Goal: Task Accomplishment & Management: Use online tool/utility

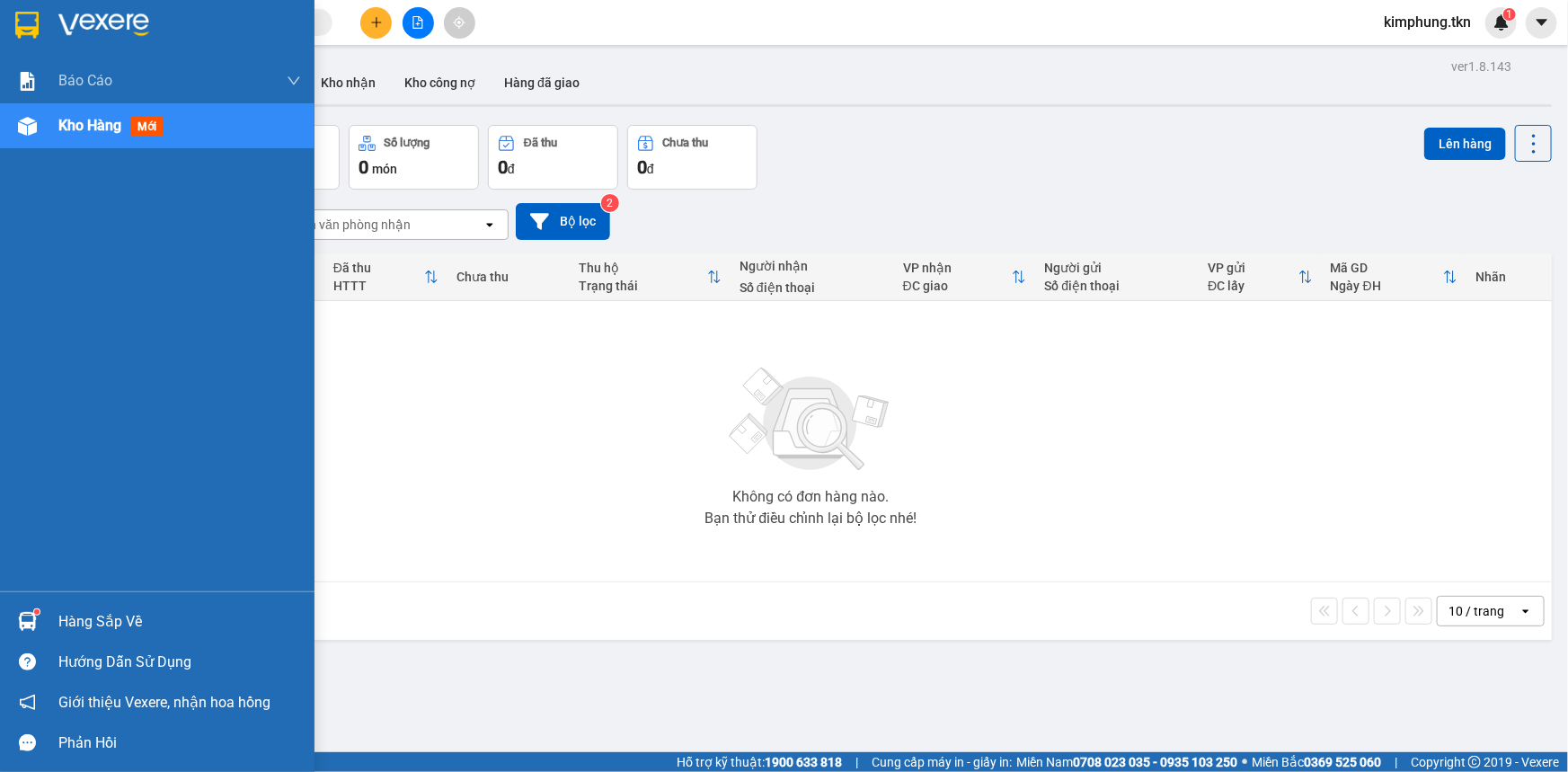
click at [120, 619] on div "Hàng sắp về" at bounding box center [179, 621] width 242 height 27
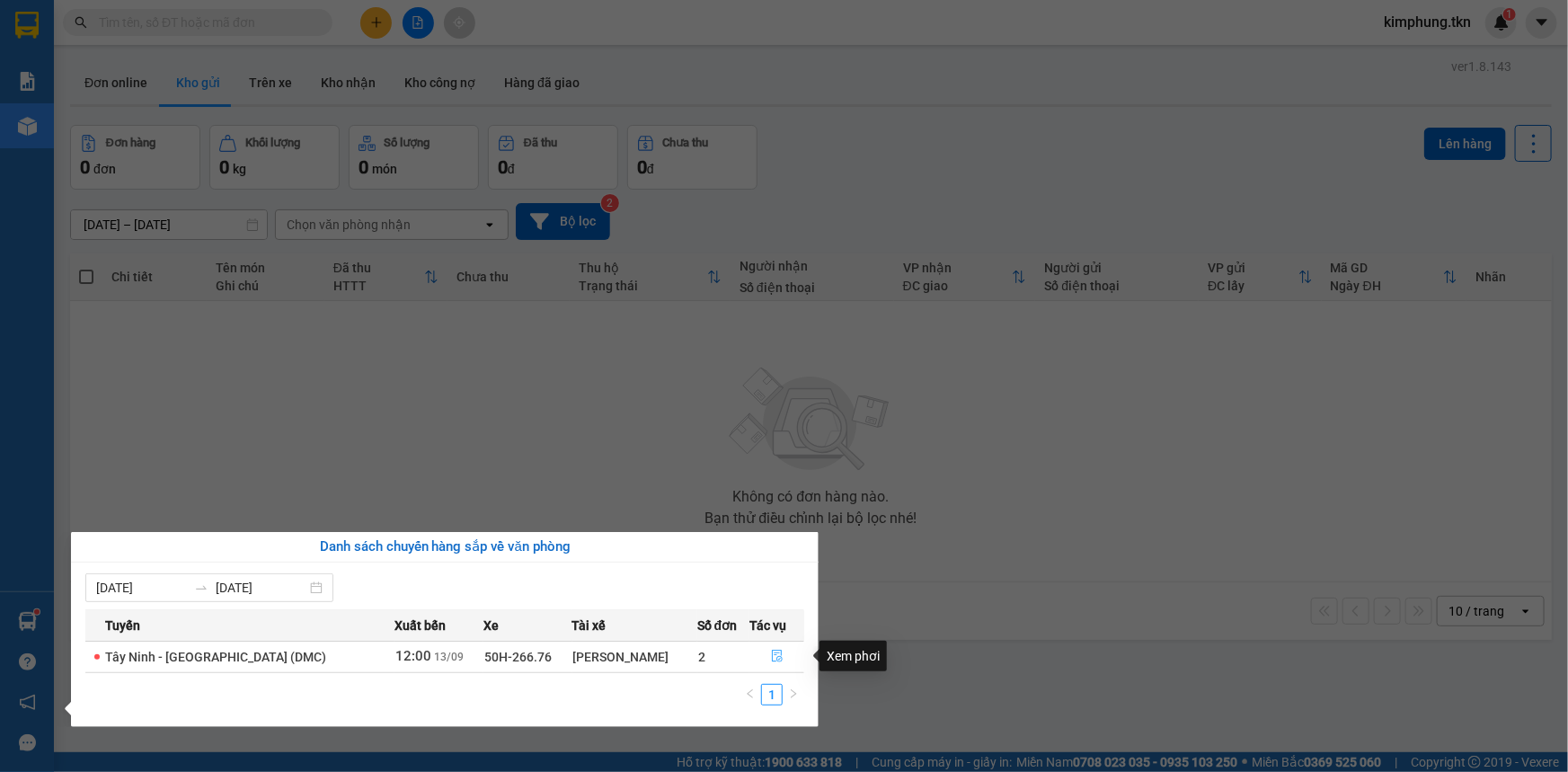
click at [773, 649] on icon "file-done" at bounding box center [778, 656] width 11 height 13
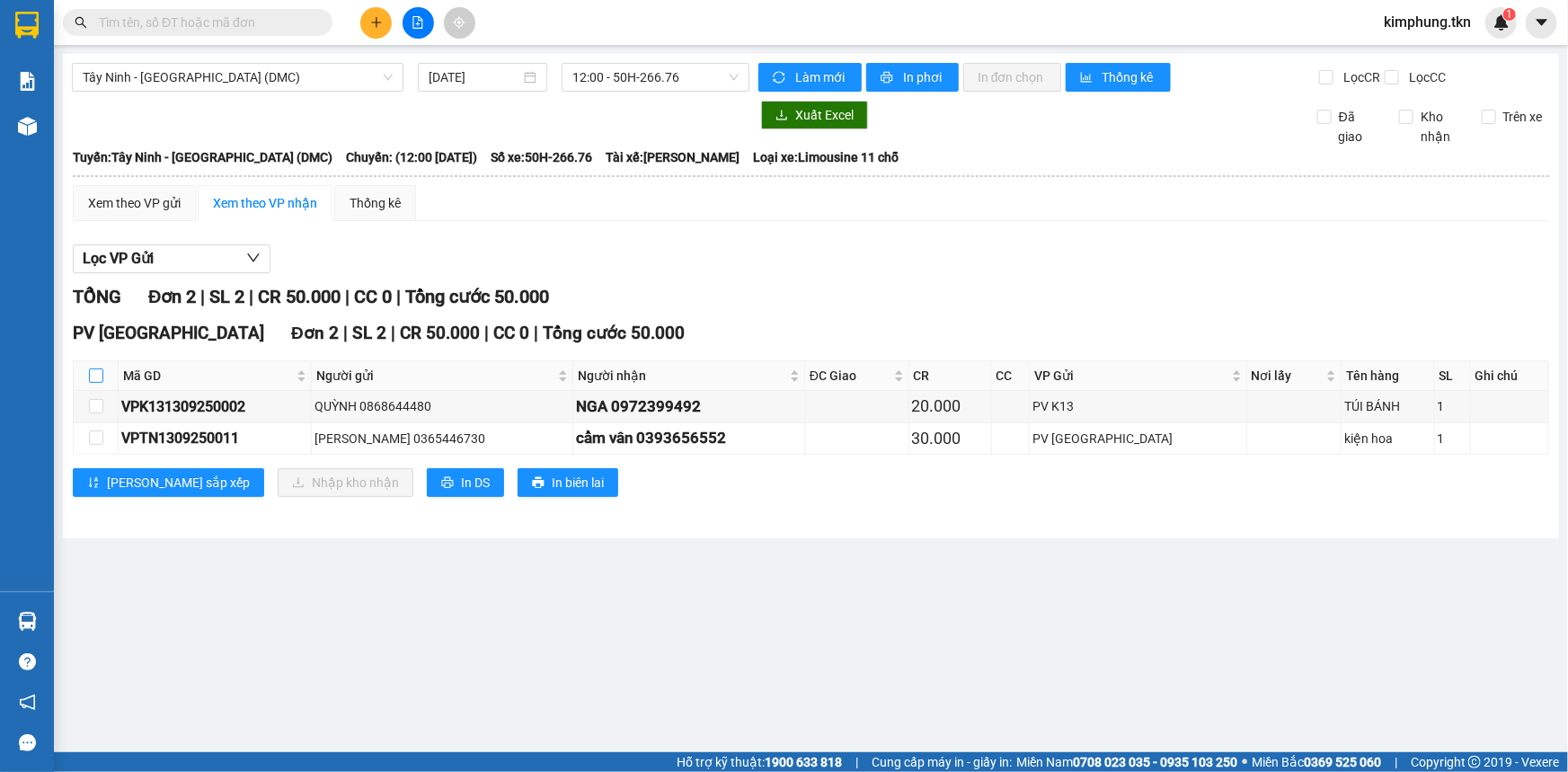
click at [94, 374] on input "checkbox" at bounding box center [96, 375] width 15 height 15
checkbox input "true"
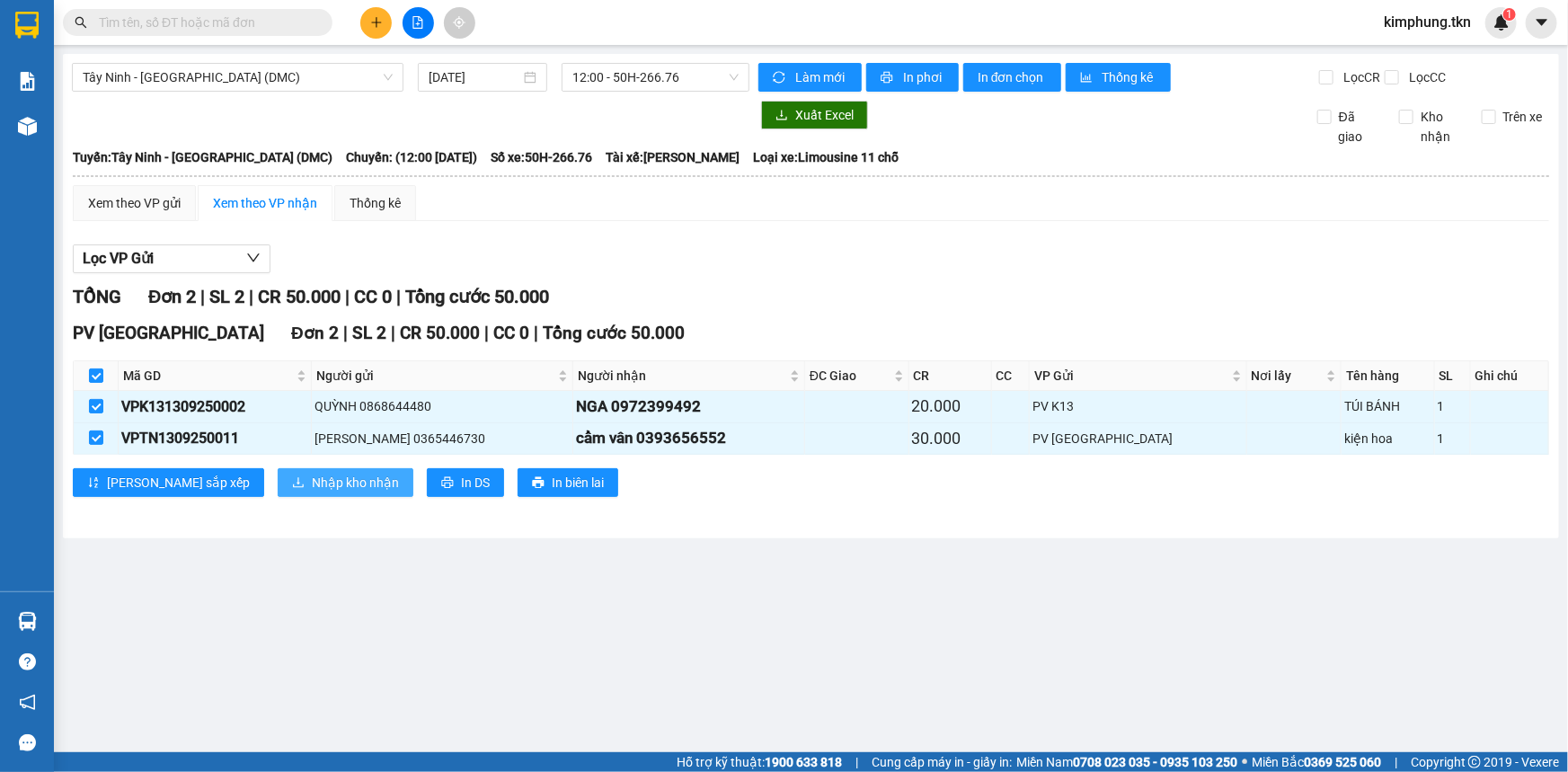
click at [312, 480] on span "Nhập kho nhận" at bounding box center [355, 482] width 87 height 19
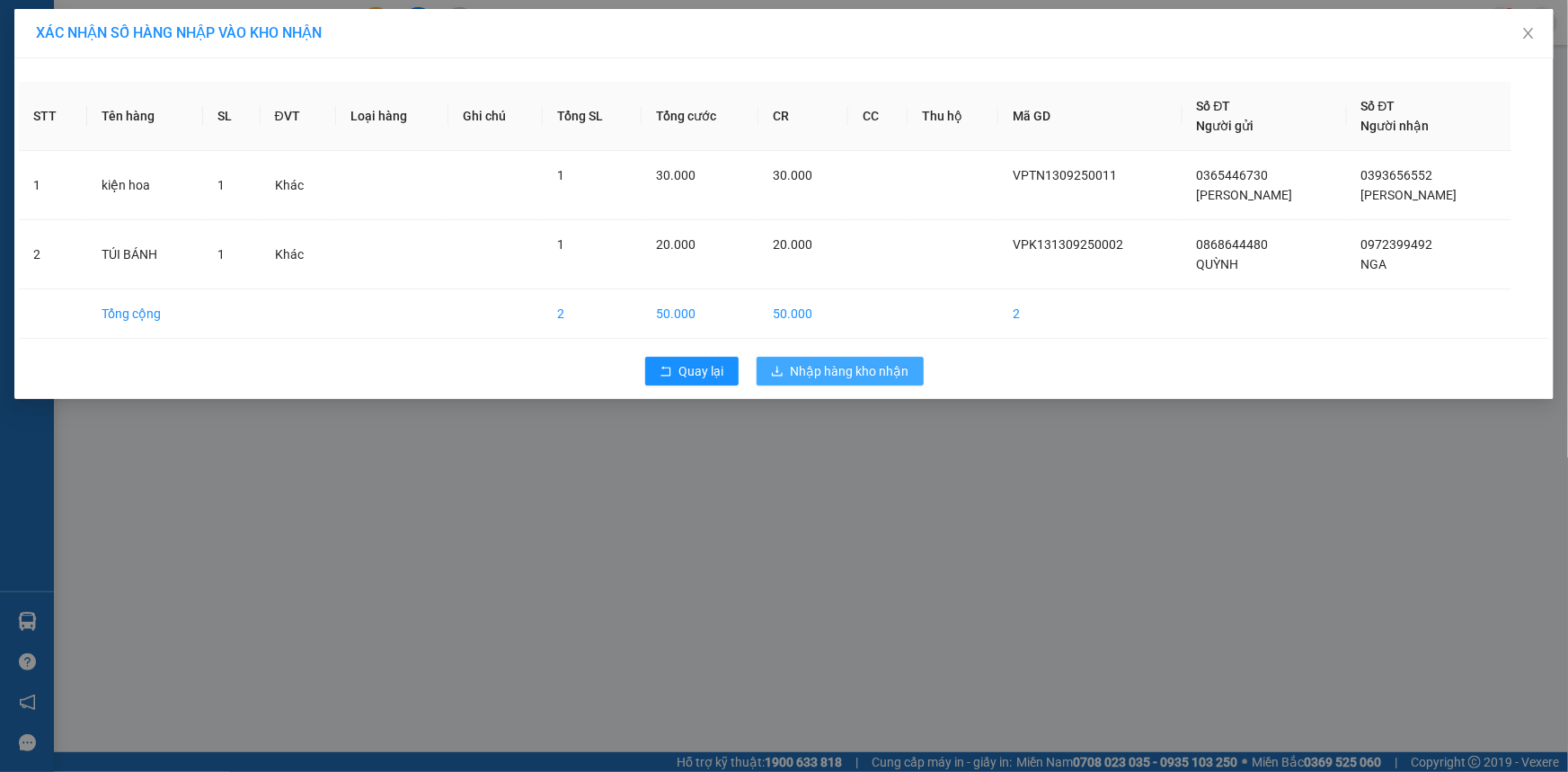
click at [872, 368] on span "Nhập hàng kho nhận" at bounding box center [850, 371] width 118 height 19
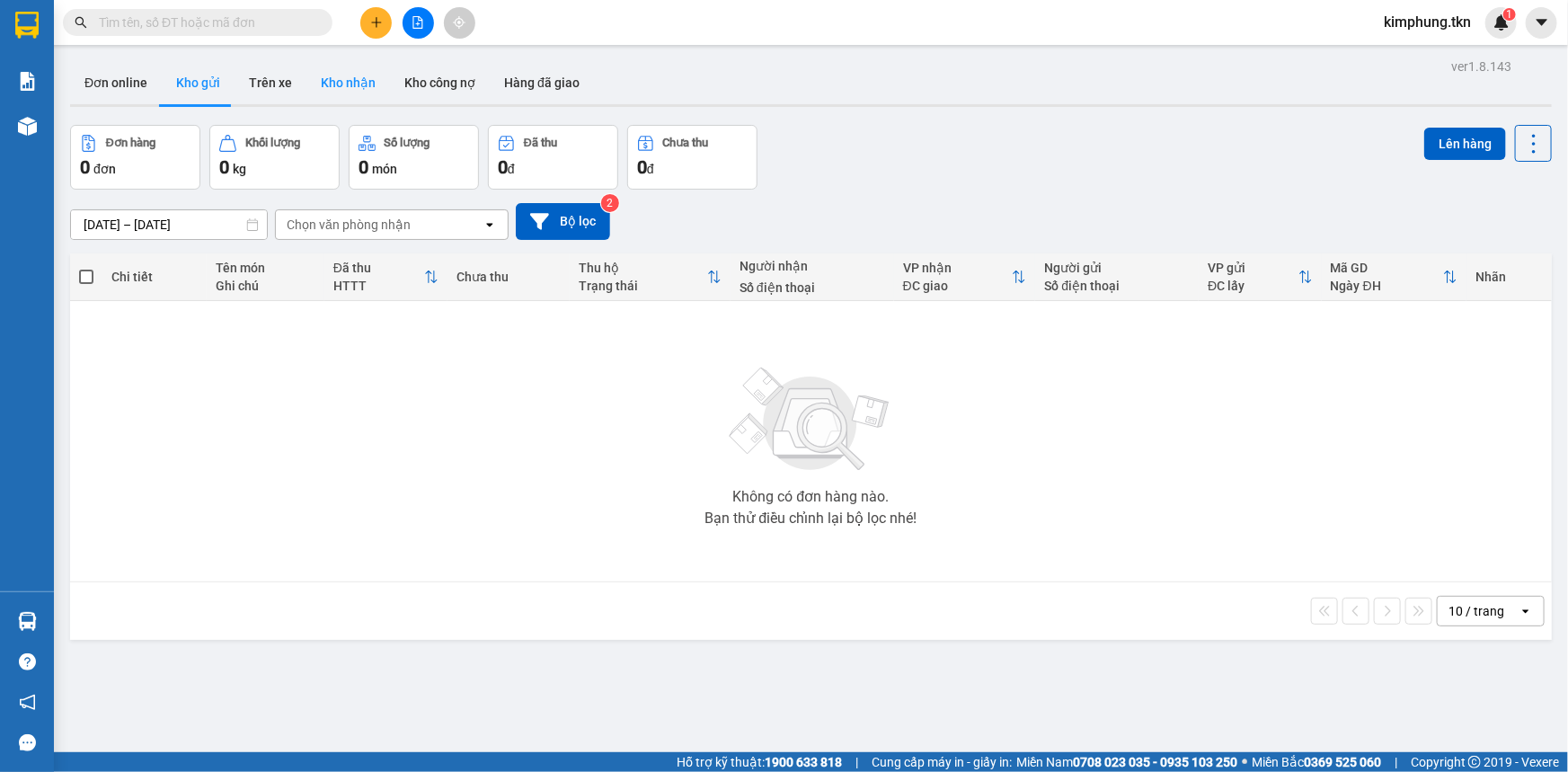
click at [360, 81] on button "Kho nhận" at bounding box center [348, 82] width 83 height 43
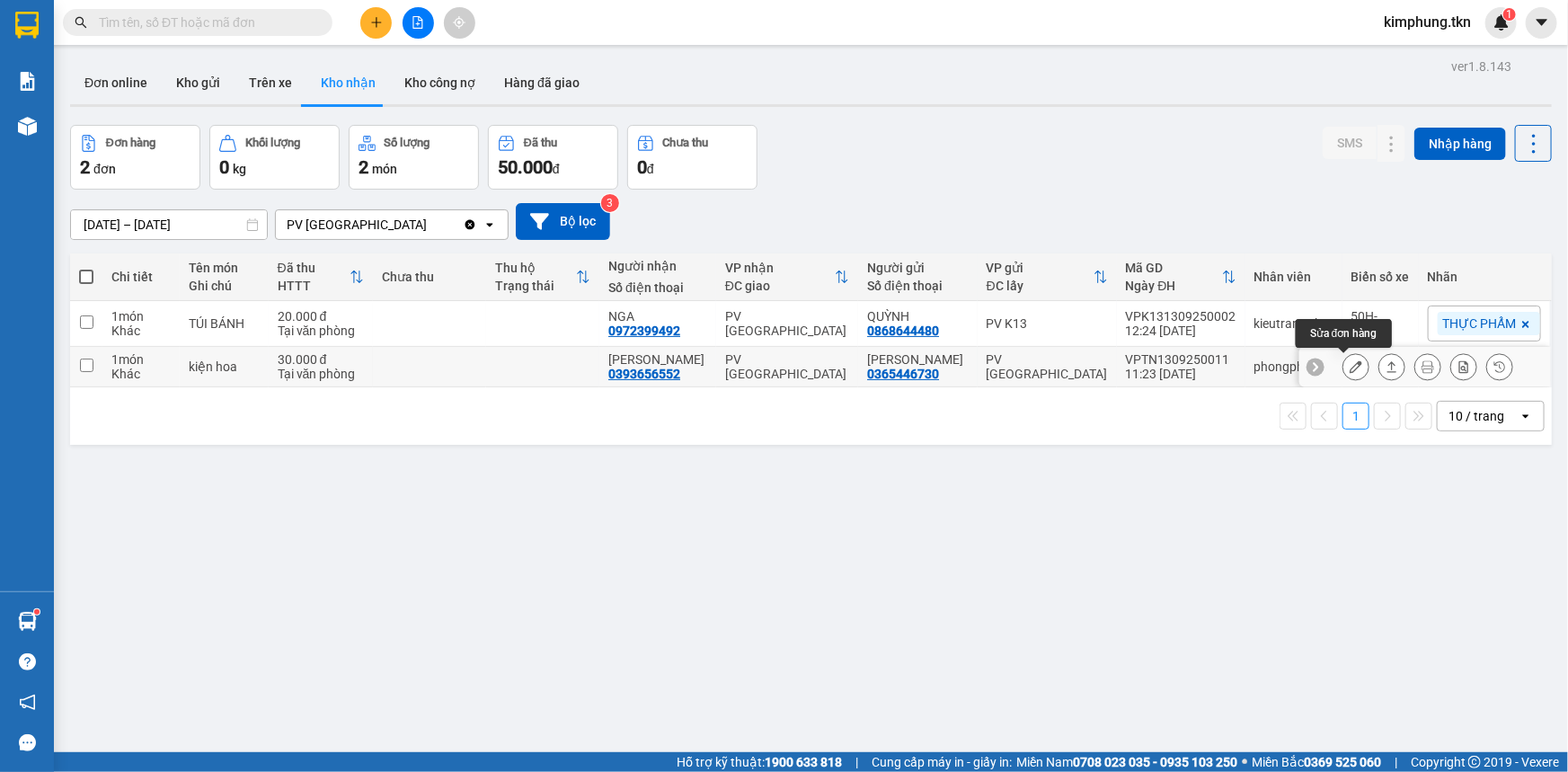
click at [1343, 361] on button at bounding box center [1355, 367] width 25 height 31
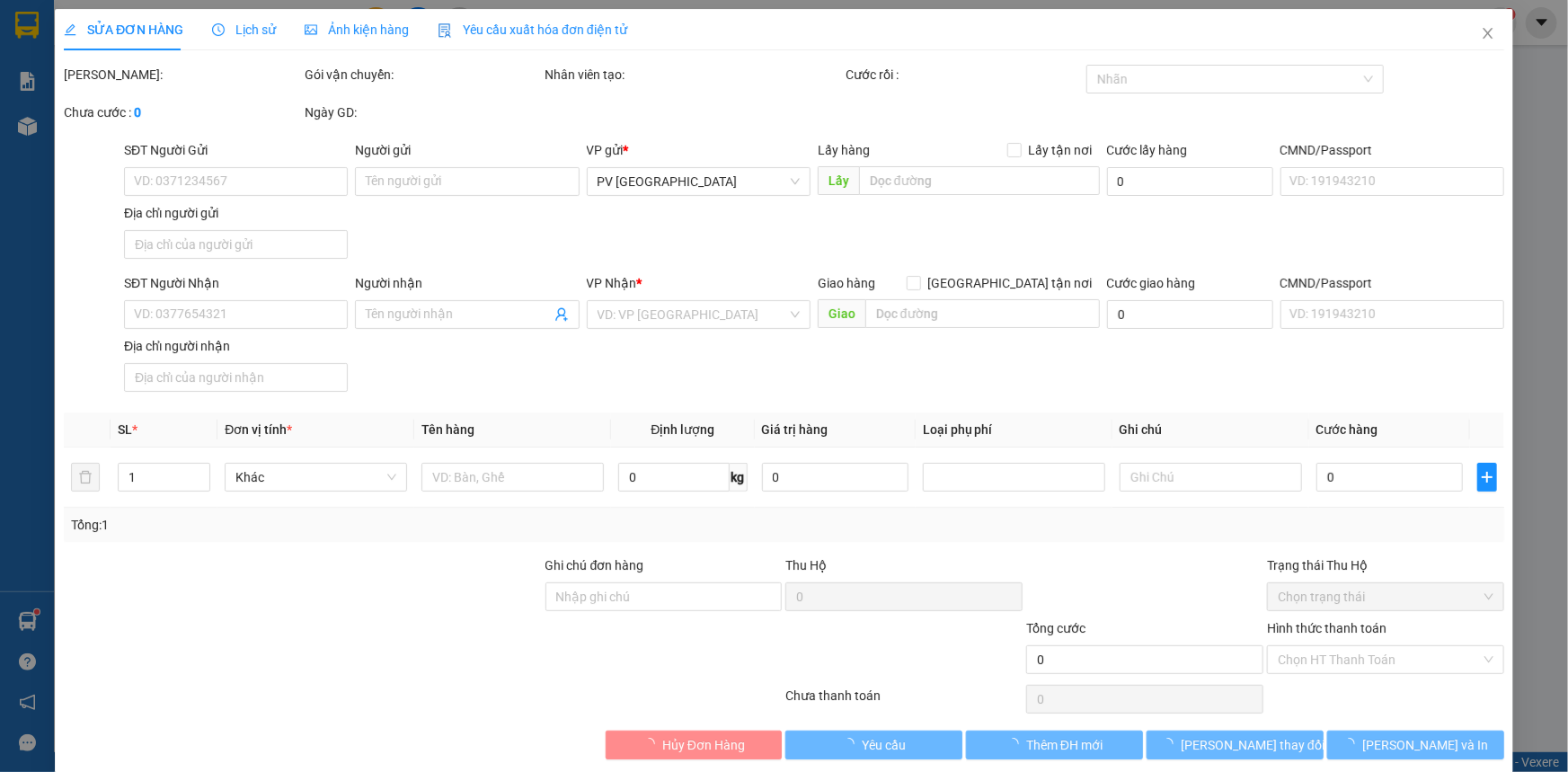
type input "0365446730"
type input "[PERSON_NAME]"
type input "0393656552"
type input "[PERSON_NAME]"
type input "30.000"
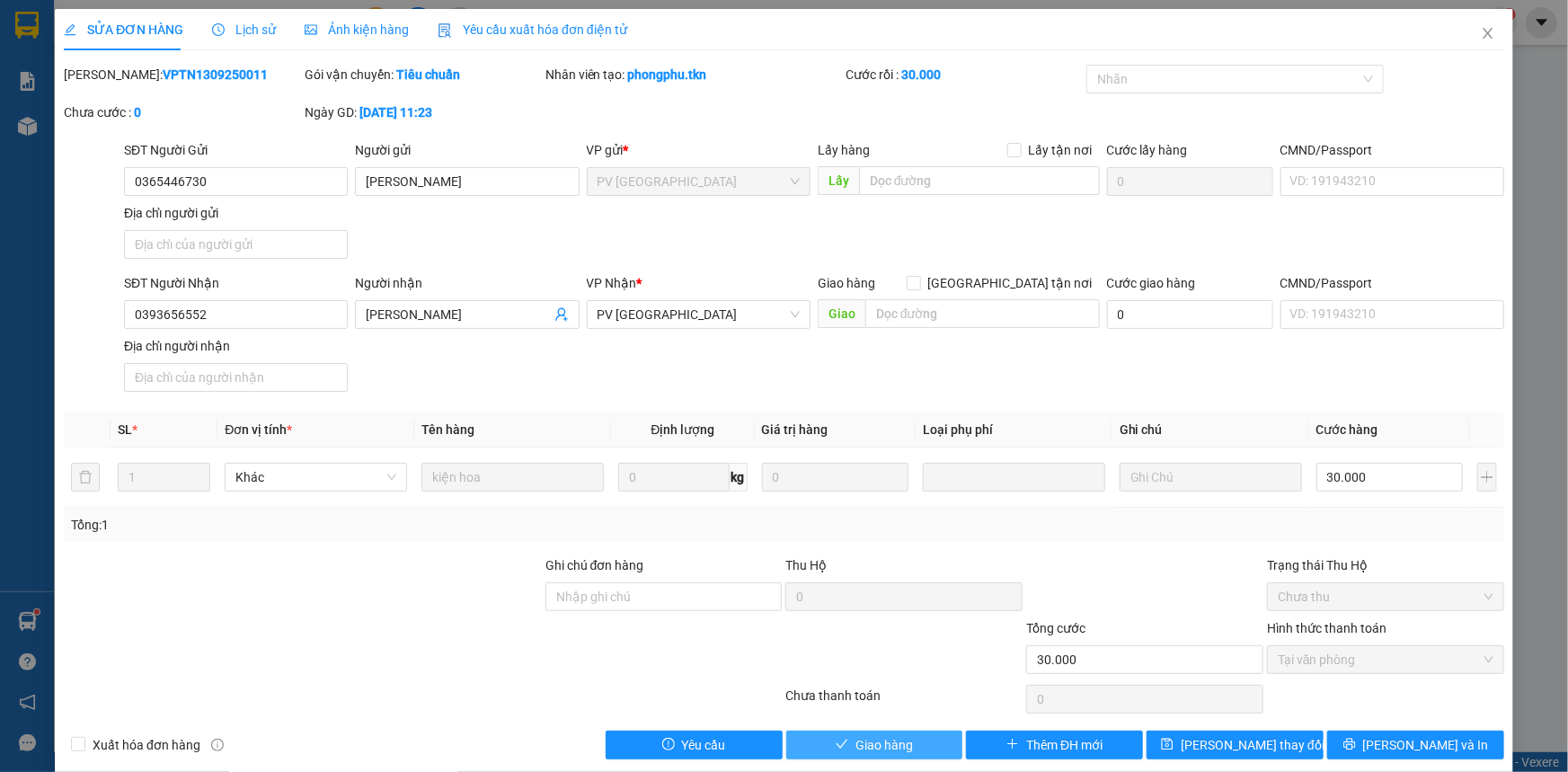
click at [907, 733] on button "Giao hàng" at bounding box center [874, 744] width 177 height 29
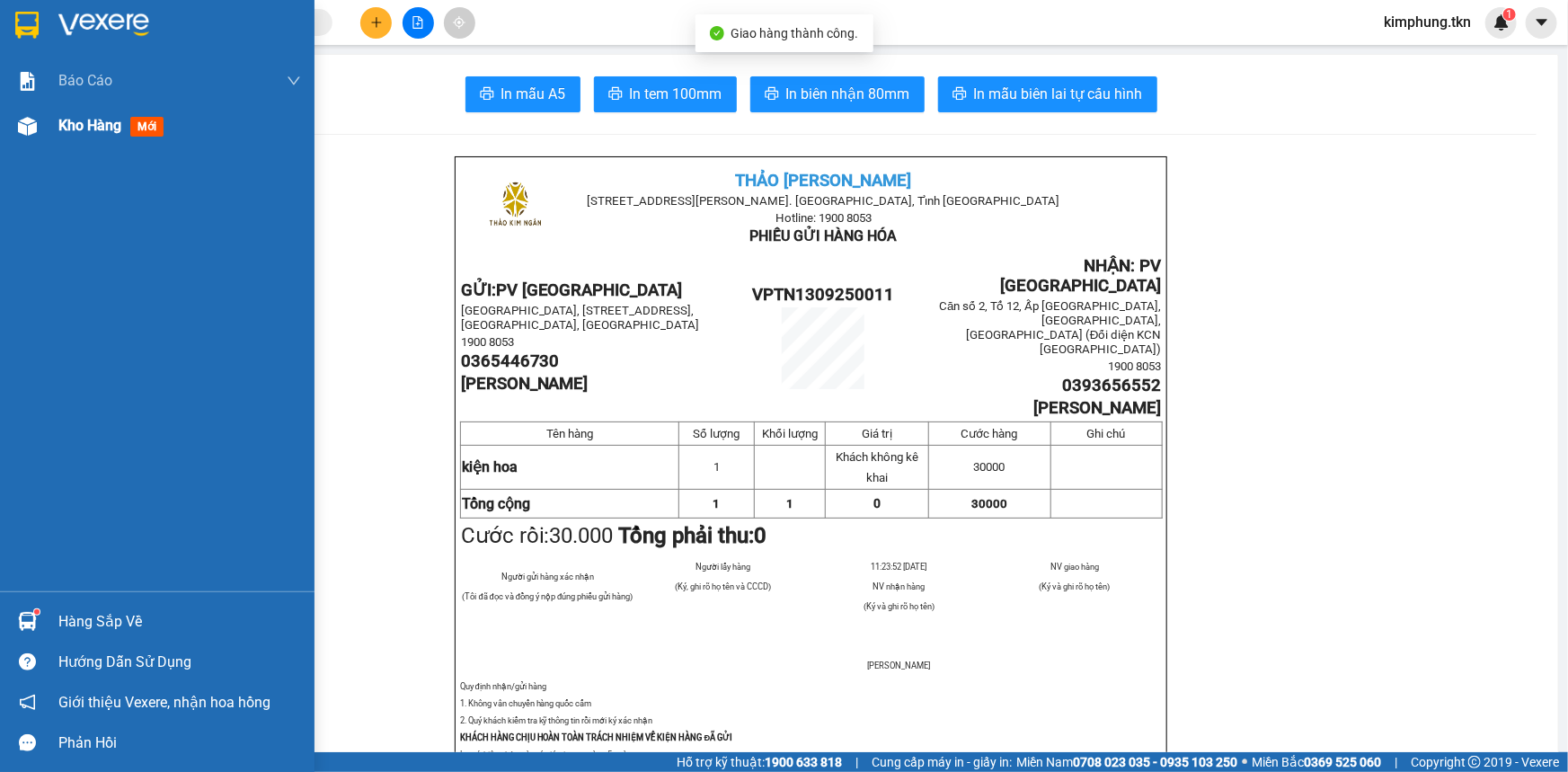
click at [59, 122] on span "Kho hàng" at bounding box center [90, 125] width 63 height 17
